Goal: Information Seeking & Learning: Learn about a topic

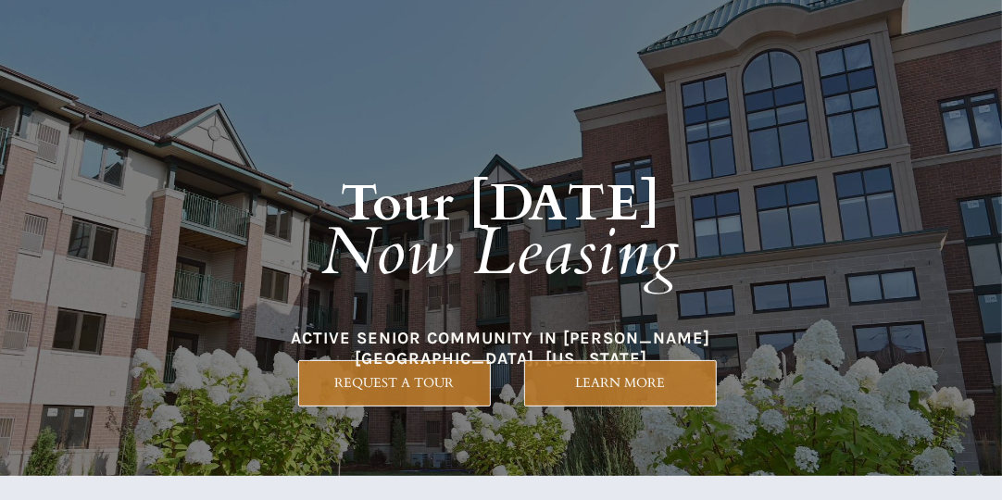
click at [415, 333] on h1 "Tour [DATE] Now Leasing" at bounding box center [501, 211] width 793 height 269
click at [473, 204] on strong "Tour [DATE]" at bounding box center [501, 203] width 320 height 69
click at [456, 253] on em "Now Leasing" at bounding box center [501, 252] width 358 height 90
click at [472, 222] on em "Now Leasing" at bounding box center [501, 252] width 358 height 90
click at [540, 186] on strong "Tour [DATE]" at bounding box center [501, 203] width 320 height 69
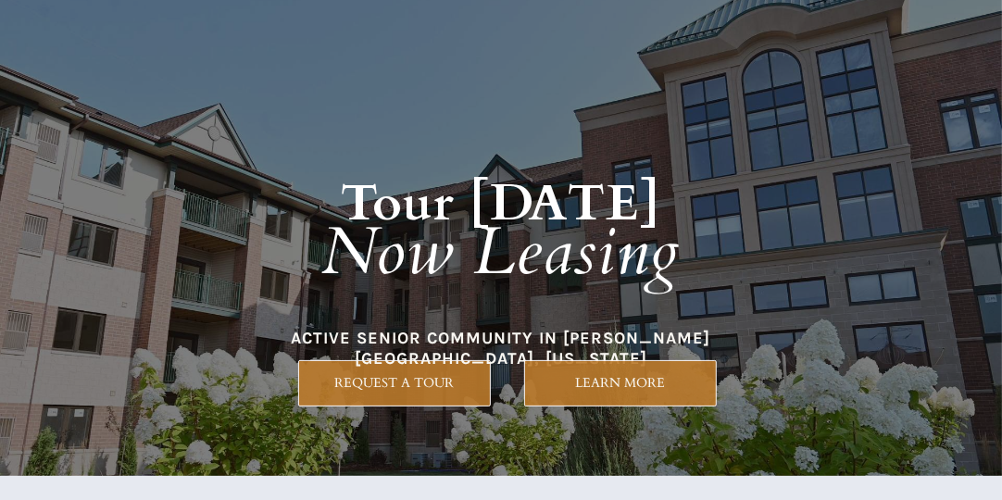
click at [496, 232] on em "Now Leasing" at bounding box center [501, 252] width 358 height 90
click at [548, 257] on em "Now Leasing" at bounding box center [501, 252] width 358 height 90
click at [590, 213] on em "Now Leasing" at bounding box center [501, 252] width 358 height 90
click at [599, 251] on em "Now Leasing" at bounding box center [501, 252] width 358 height 90
click at [410, 264] on em "Now Leasing" at bounding box center [501, 252] width 358 height 90
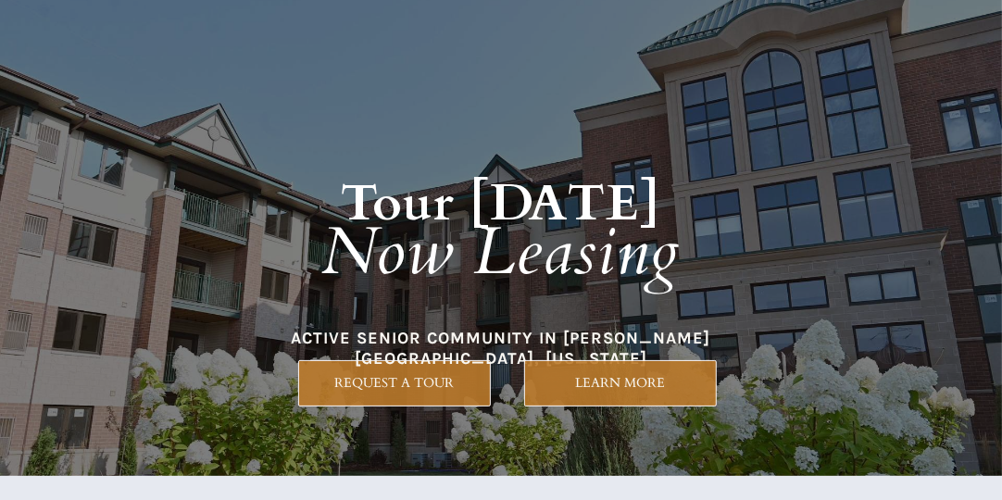
click at [522, 227] on em "Now Leasing" at bounding box center [501, 252] width 358 height 90
click at [420, 308] on h1 "Tour [DATE] Now Leasing" at bounding box center [501, 211] width 793 height 269
click at [587, 310] on h1 "Tour [DATE] Now Leasing" at bounding box center [501, 211] width 793 height 269
click at [559, 328] on h1 "Tour [DATE] Now Leasing" at bounding box center [501, 211] width 793 height 269
click at [338, 205] on h1 "Tour [DATE] Now Leasing" at bounding box center [501, 211] width 793 height 269
